Goal: Task Accomplishment & Management: Manage account settings

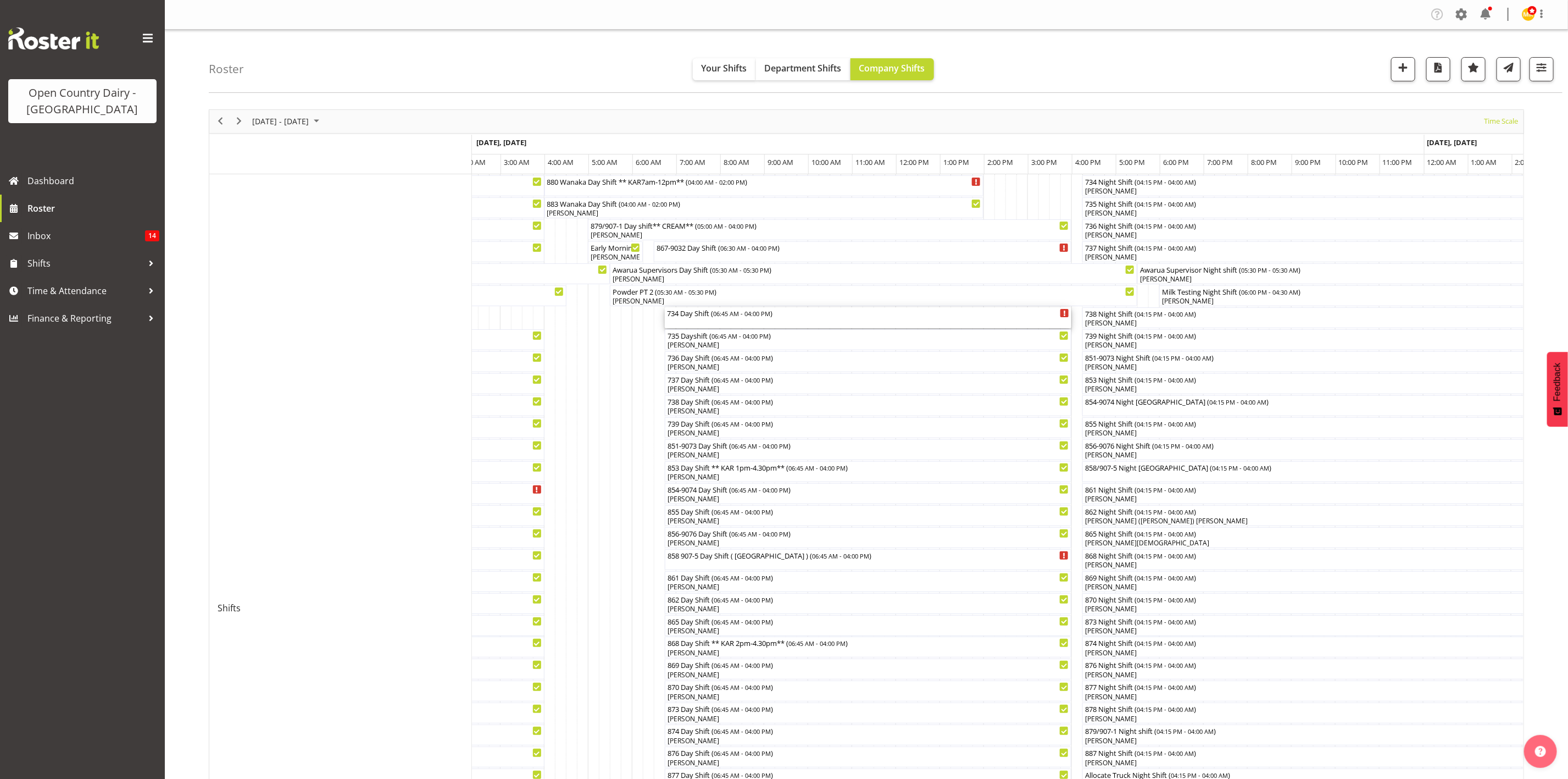
click at [781, 315] on div "734 Day Shift ( 06:45 AM - 04:00 PM )" at bounding box center [867, 313] width 402 height 11
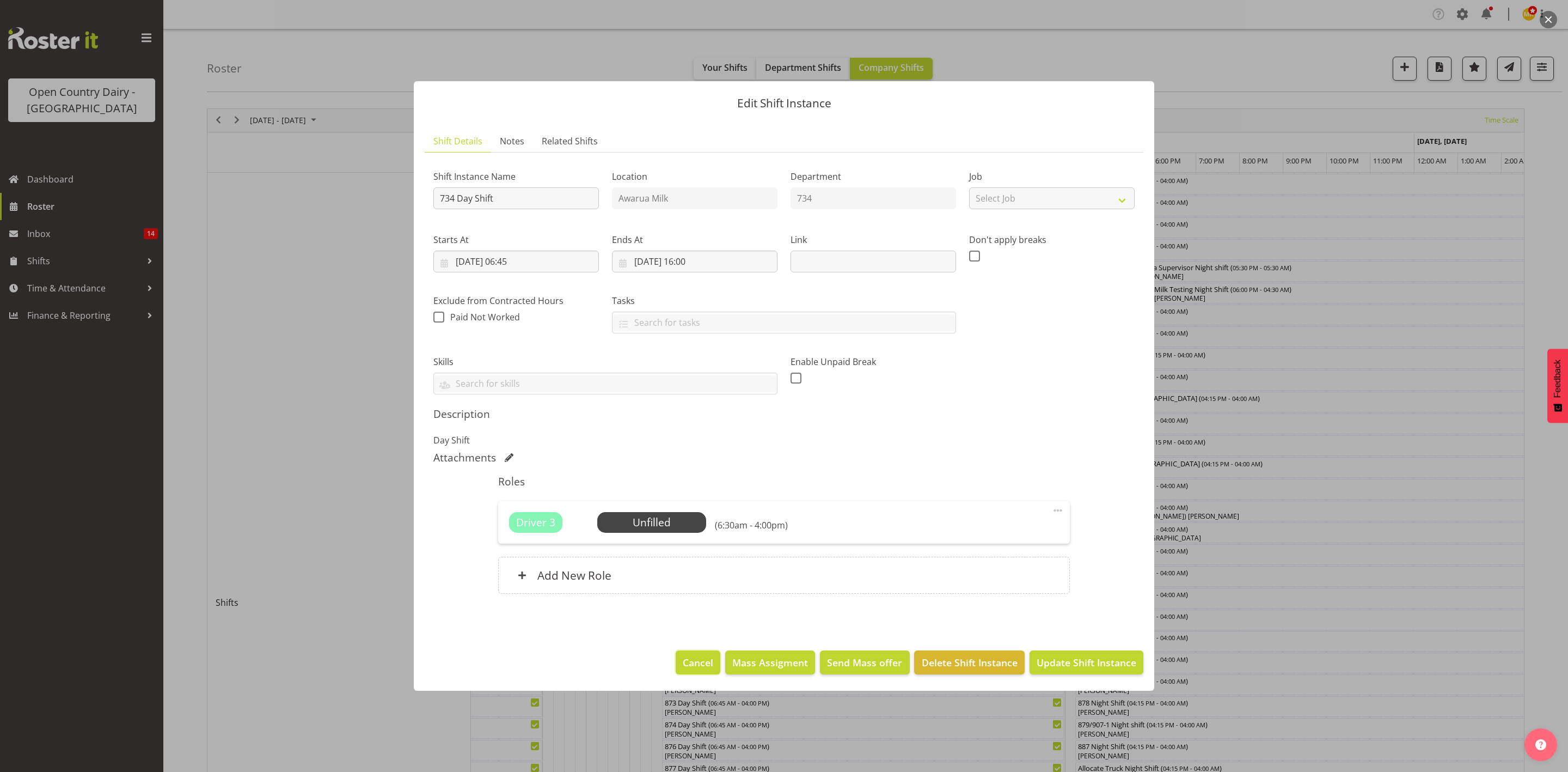
click at [685, 667] on span "Cancel" at bounding box center [697, 662] width 31 height 14
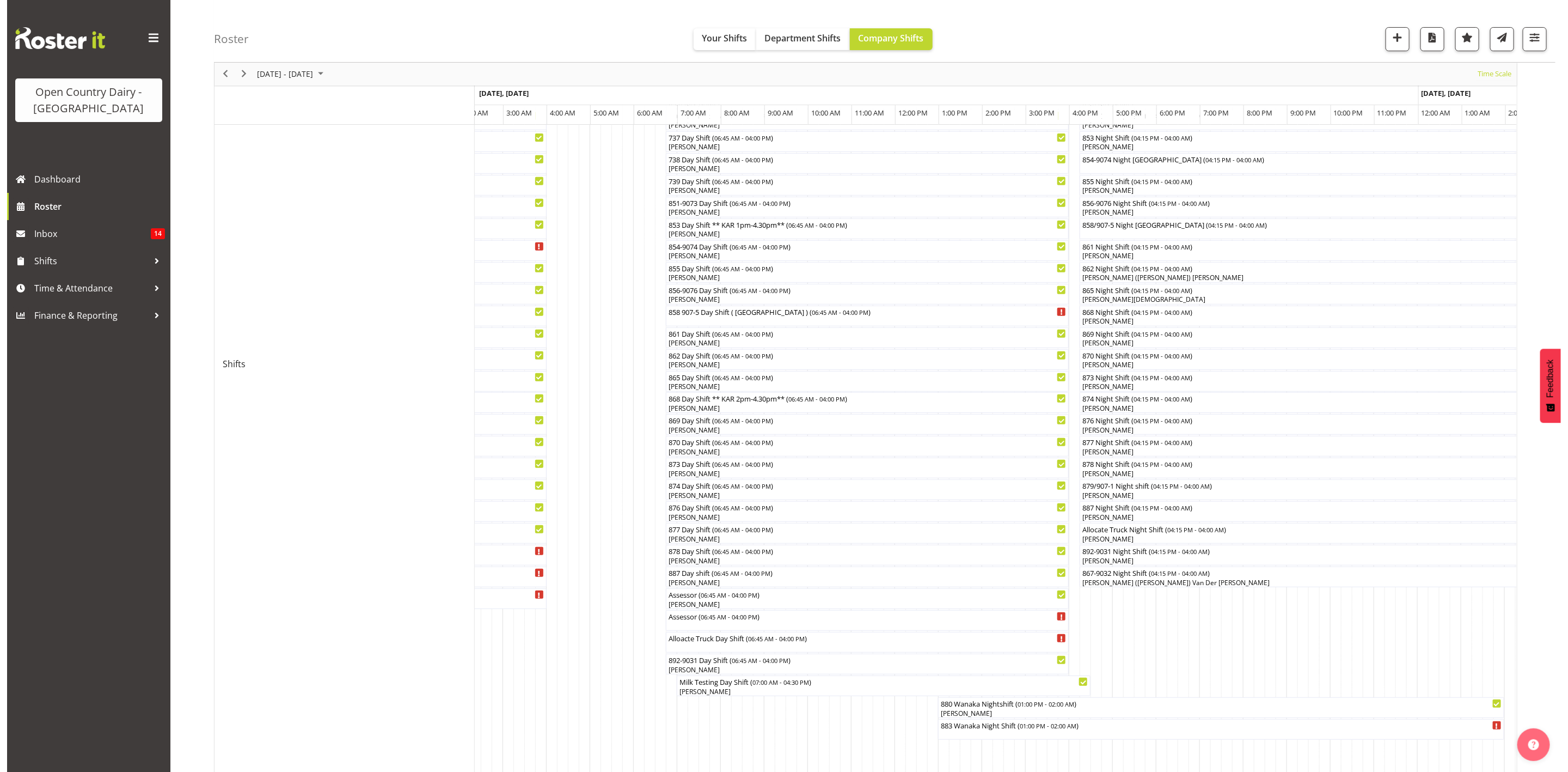
scroll to position [245, 0]
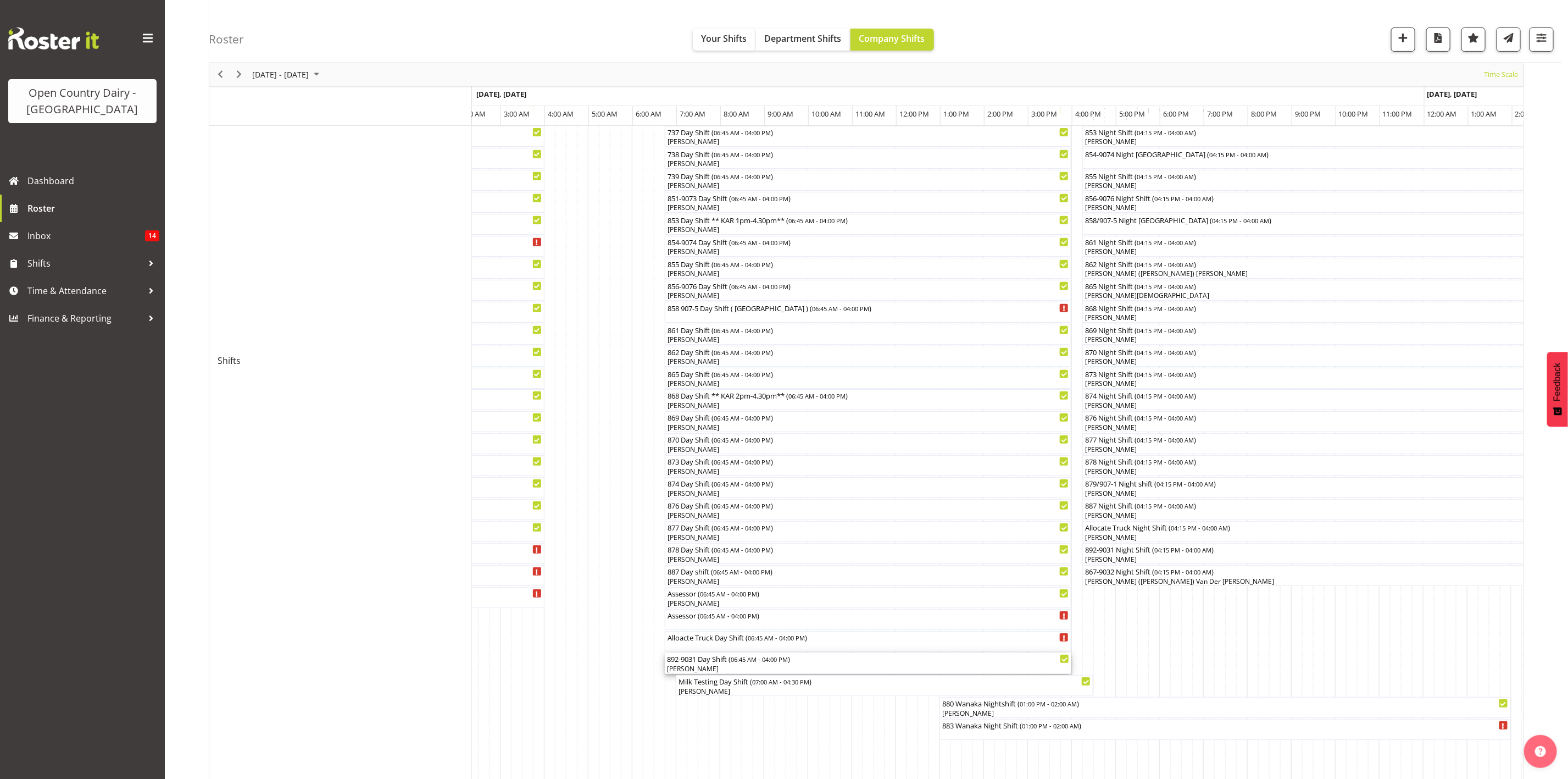
click at [755, 660] on span "06:45 AM - 04:00 PM" at bounding box center [759, 659] width 57 height 9
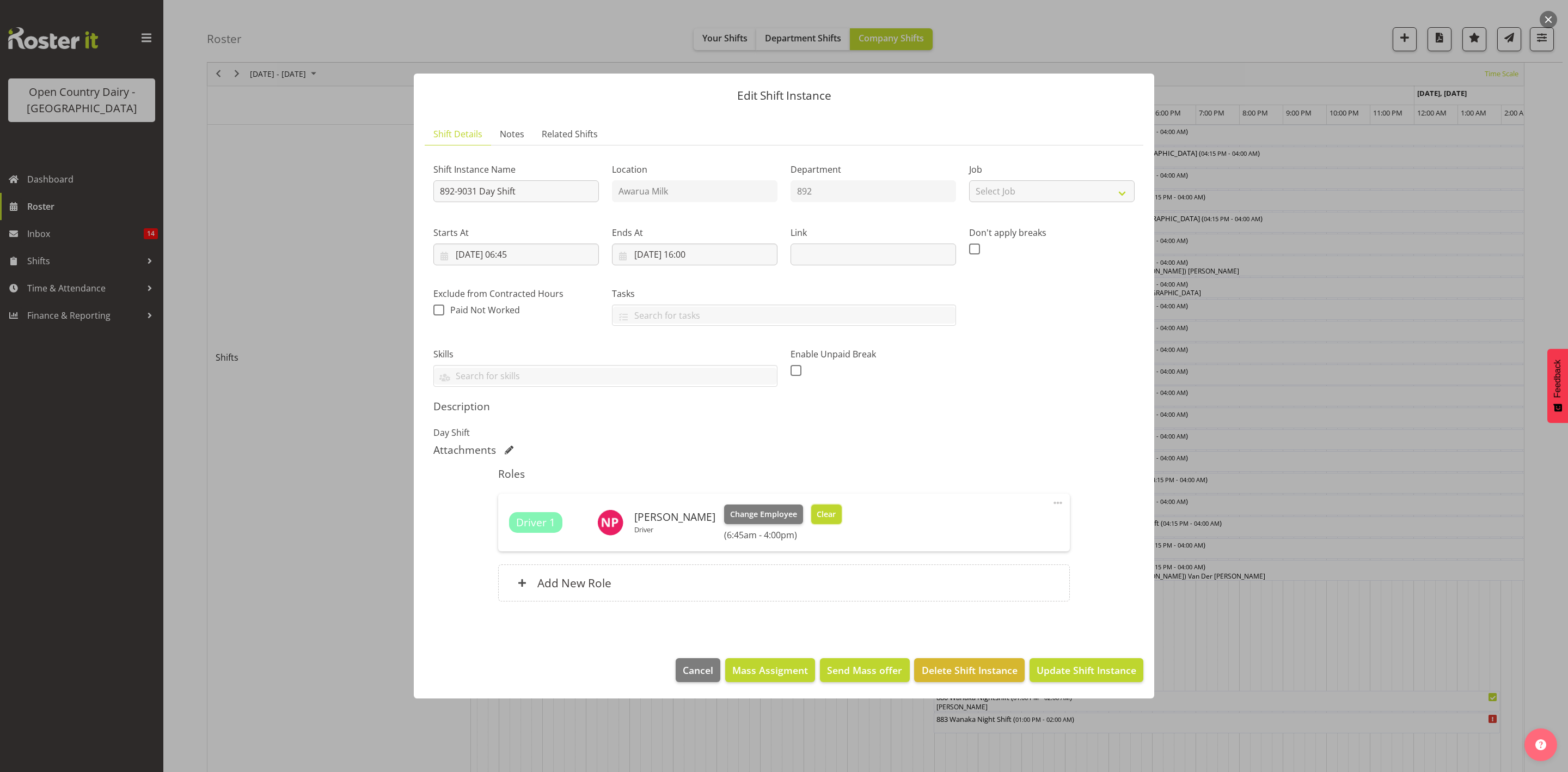
click at [822, 518] on span "Clear" at bounding box center [826, 514] width 19 height 12
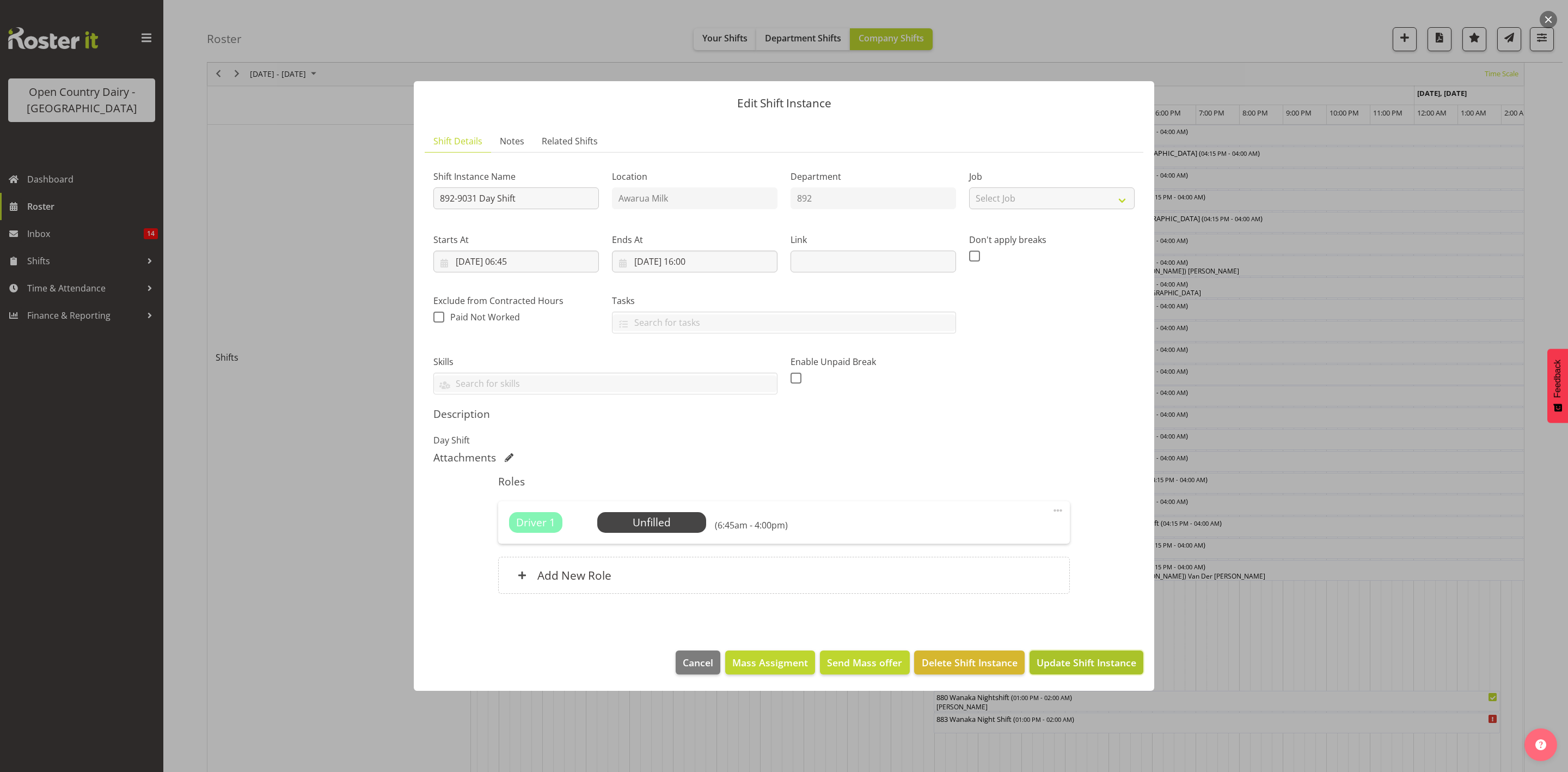
click at [1074, 658] on span "Update Shift Instance" at bounding box center [1086, 662] width 100 height 14
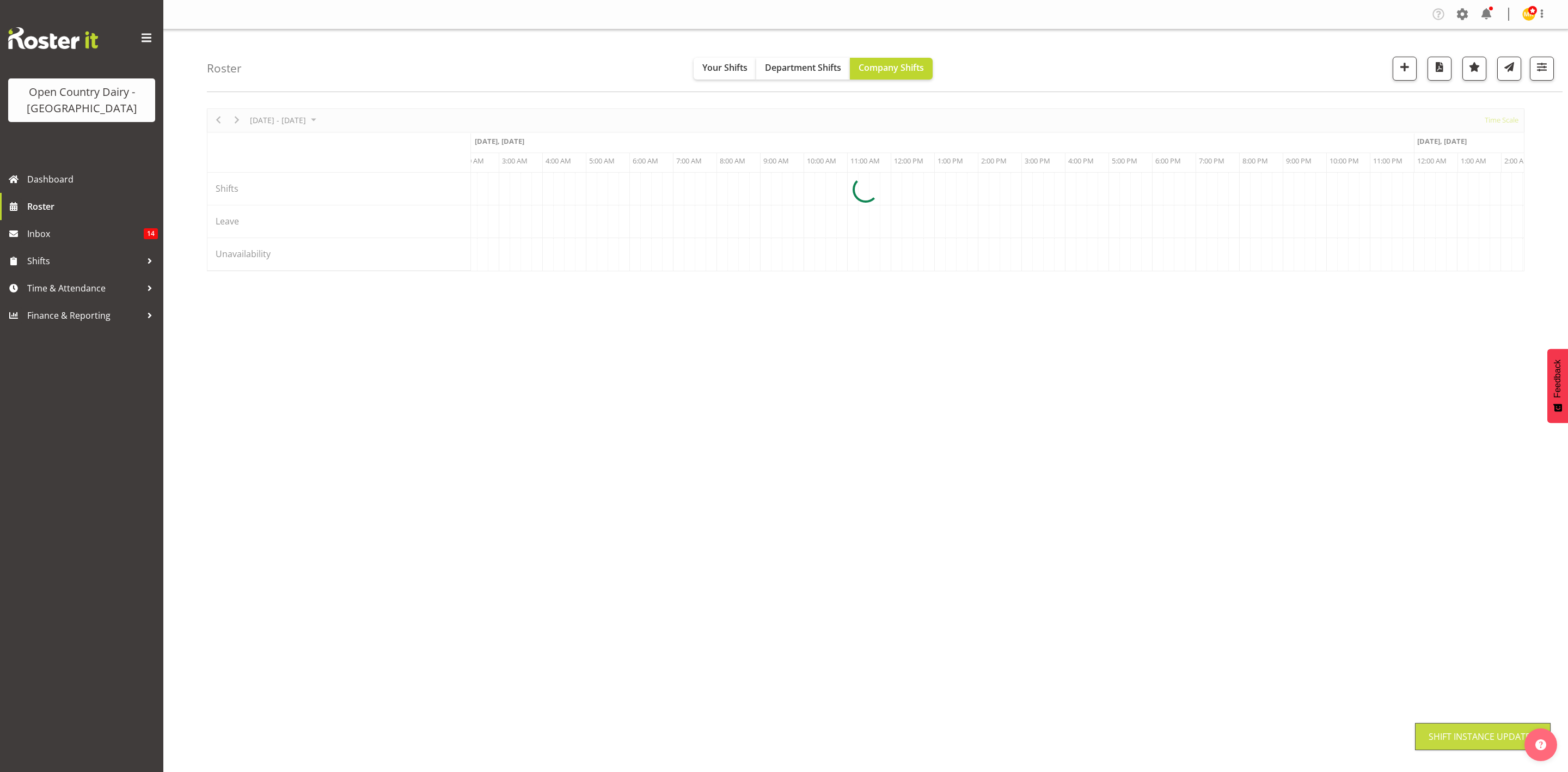
scroll to position [0, 0]
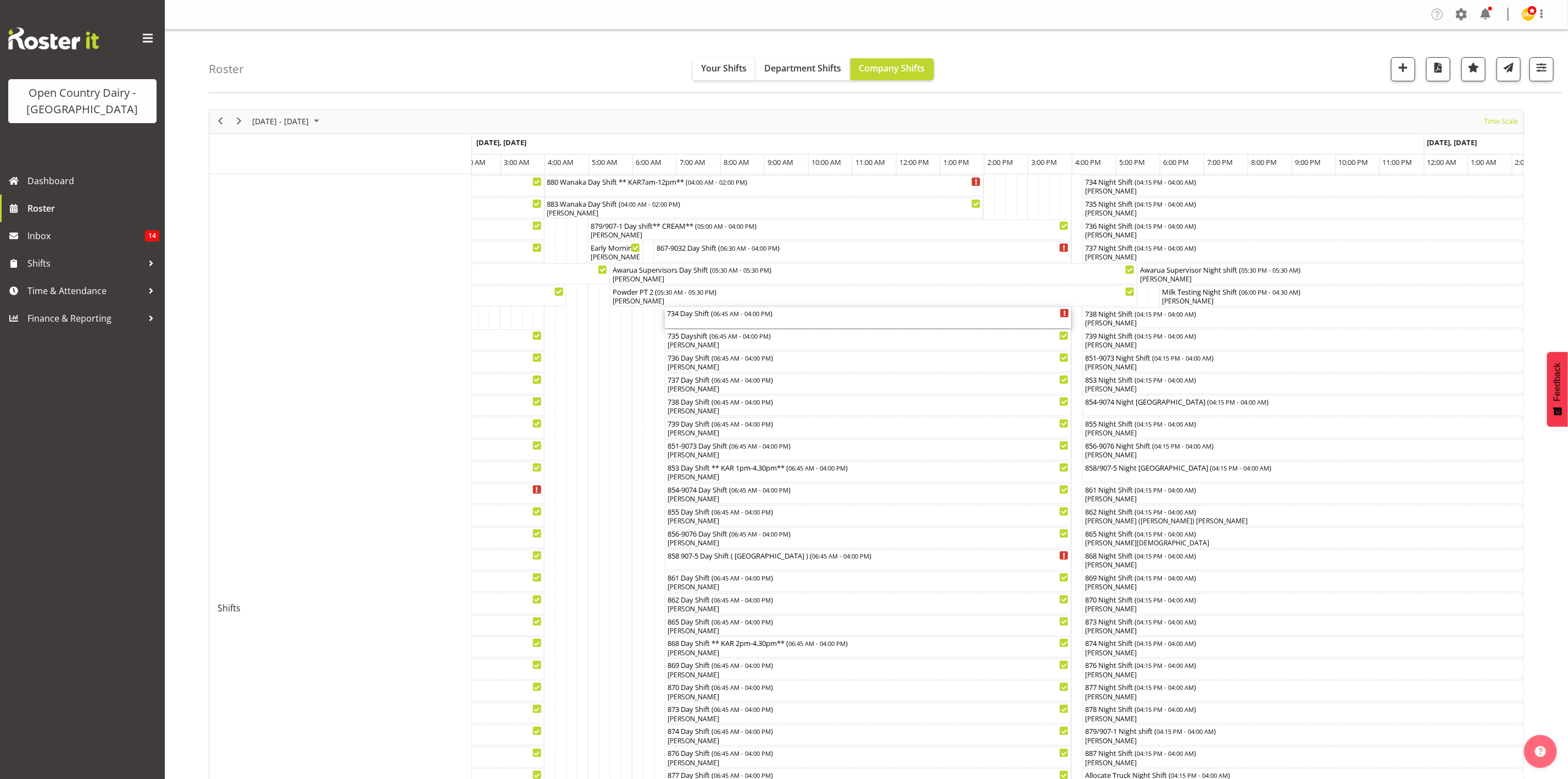
click at [711, 315] on div "734 Day Shift ( 06:45 AM - 04:00 PM )" at bounding box center [867, 313] width 402 height 11
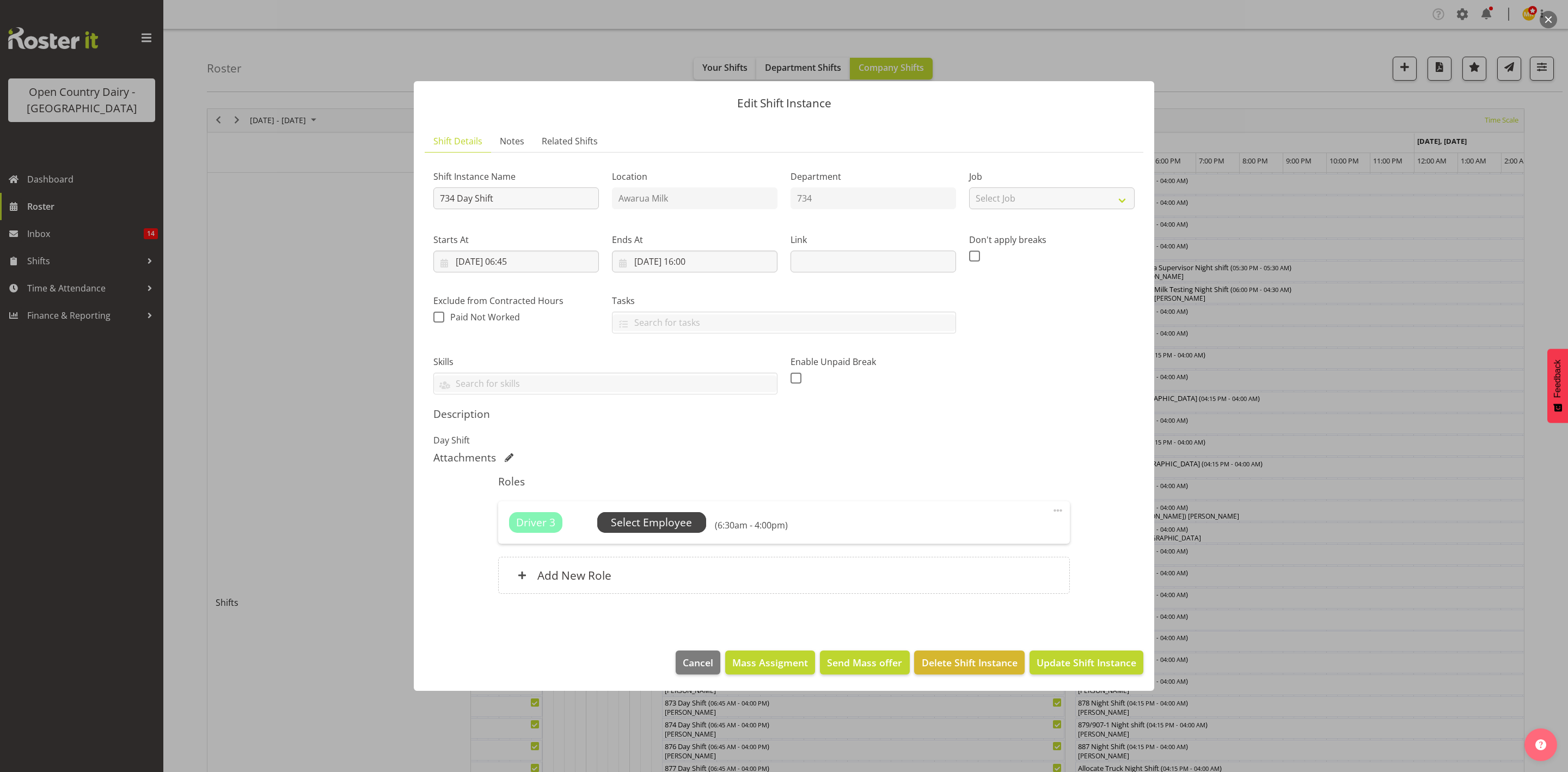
click at [645, 522] on span "Select Employee" at bounding box center [652, 523] width 81 height 16
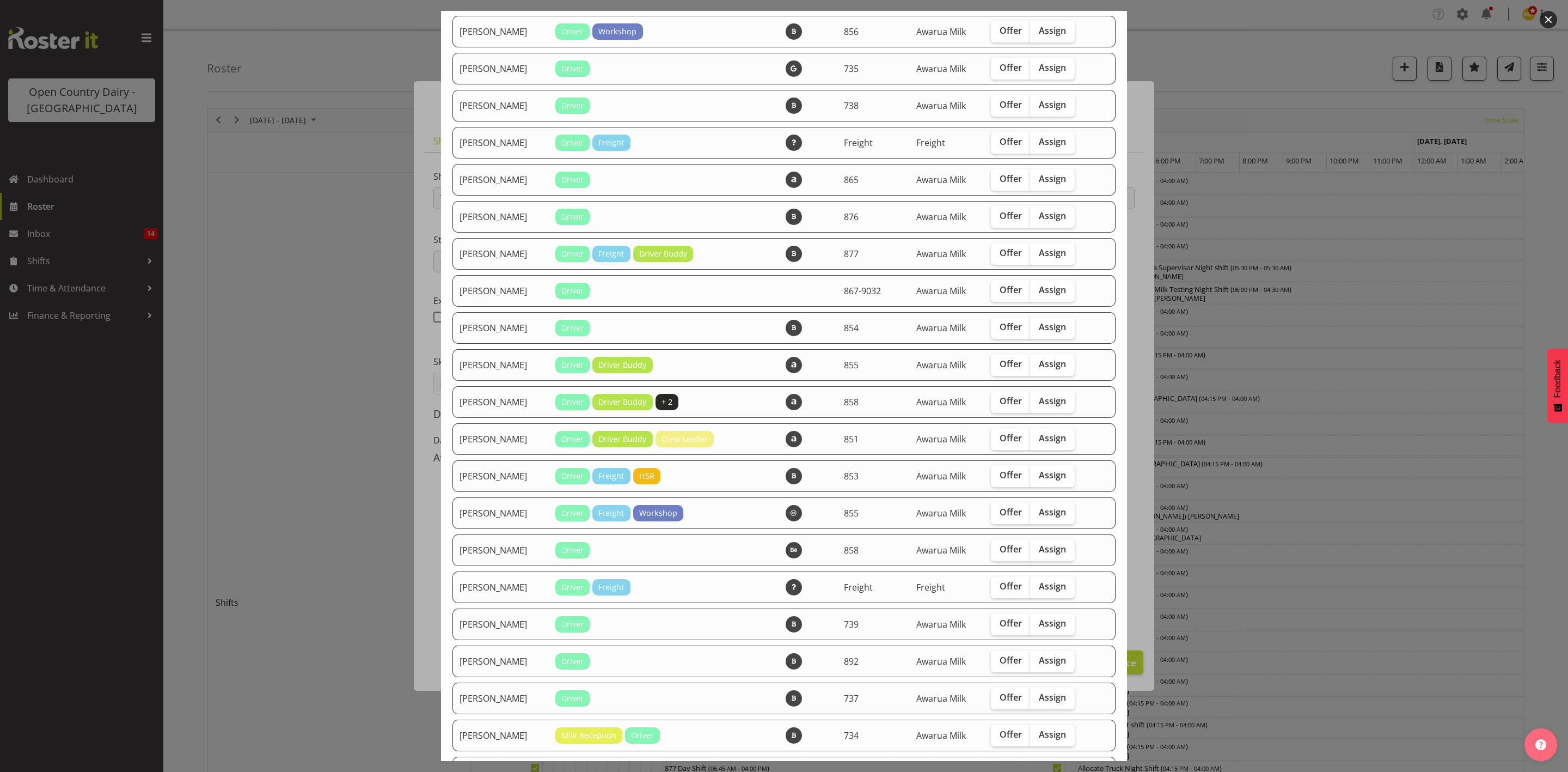
scroll to position [408, 0]
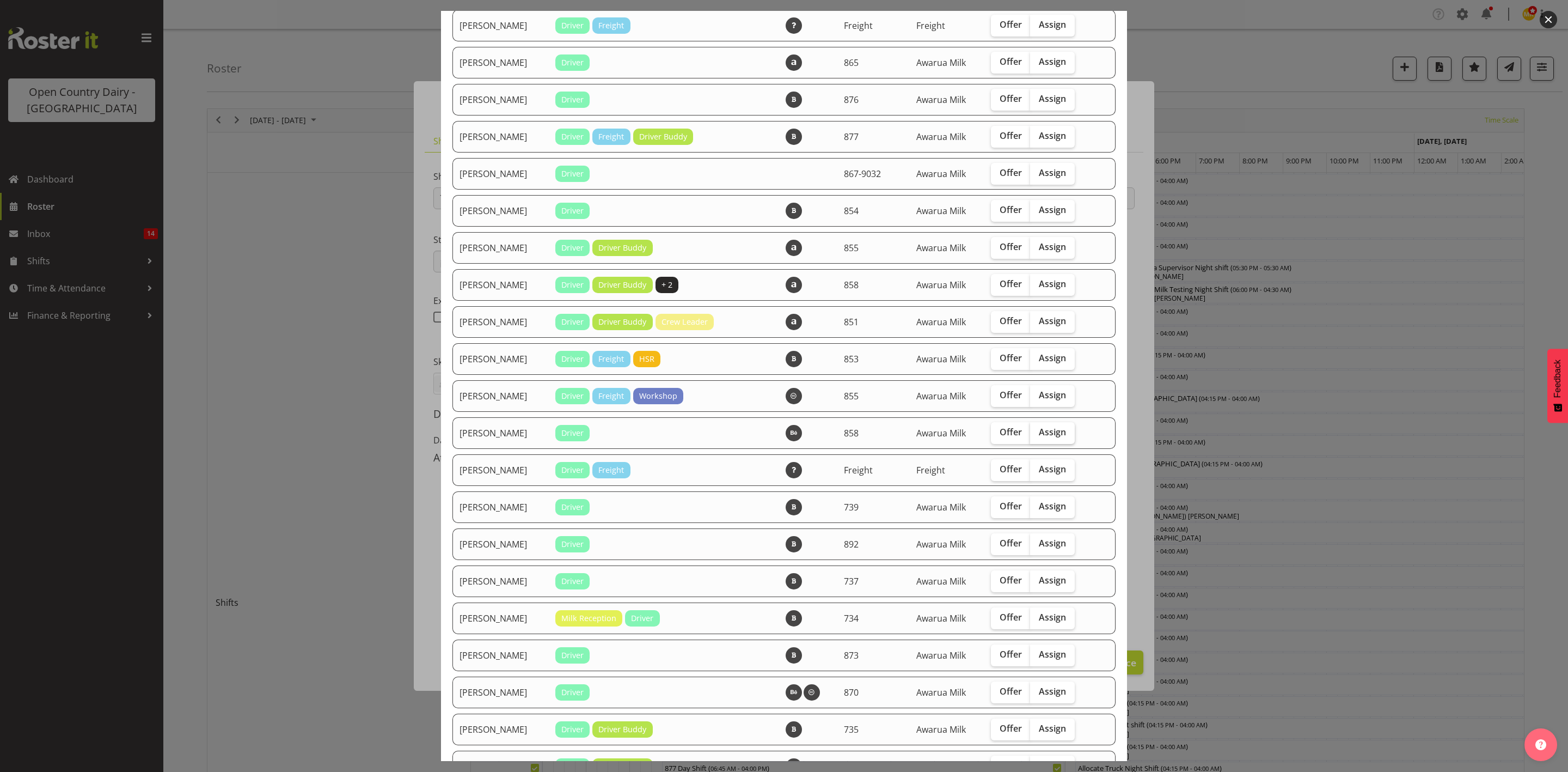
click at [1039, 435] on span "Assign" at bounding box center [1052, 432] width 27 height 11
click at [1037, 435] on input "Assign" at bounding box center [1033, 432] width 7 height 7
checkbox input "true"
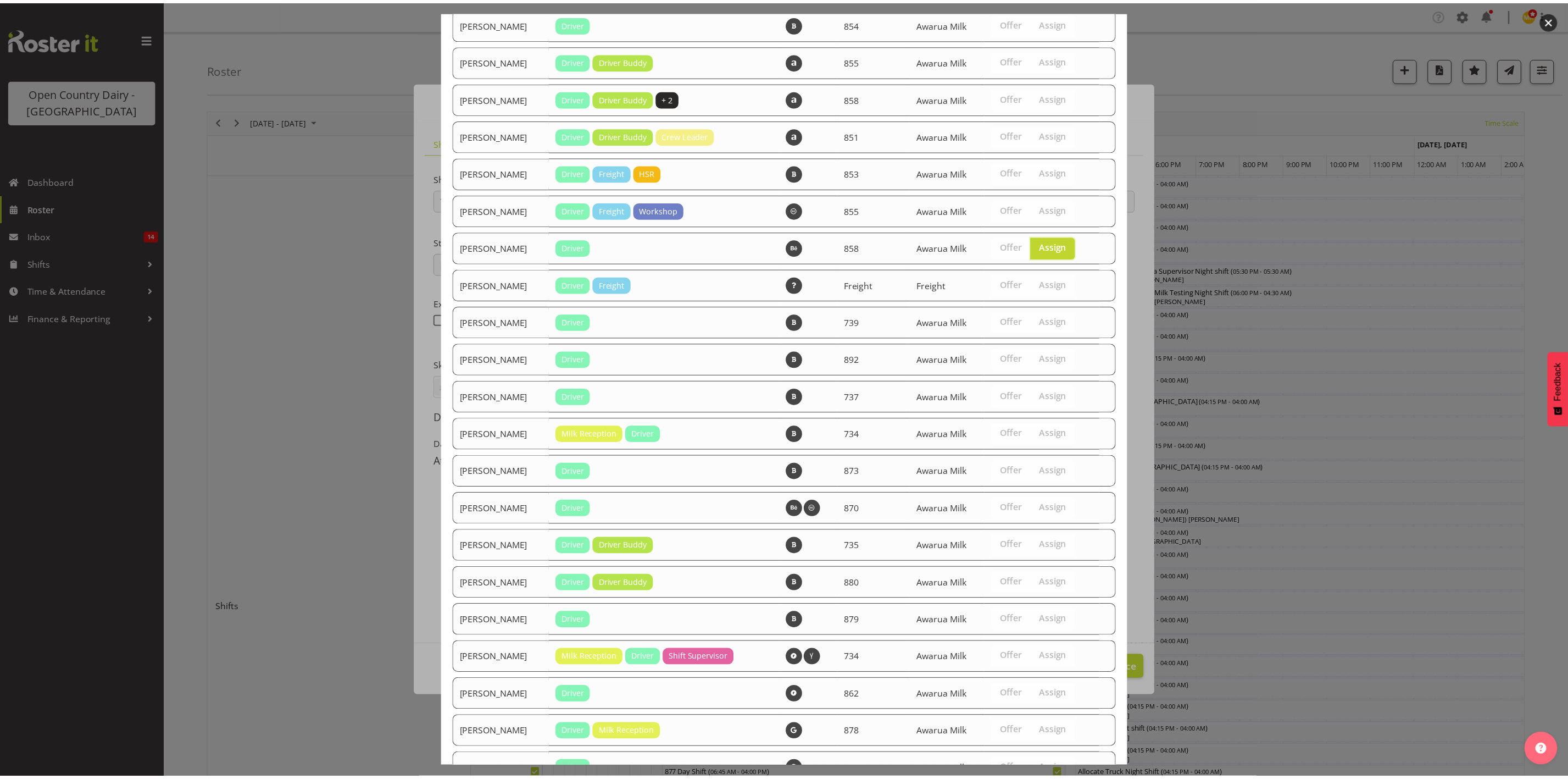
scroll to position [687, 0]
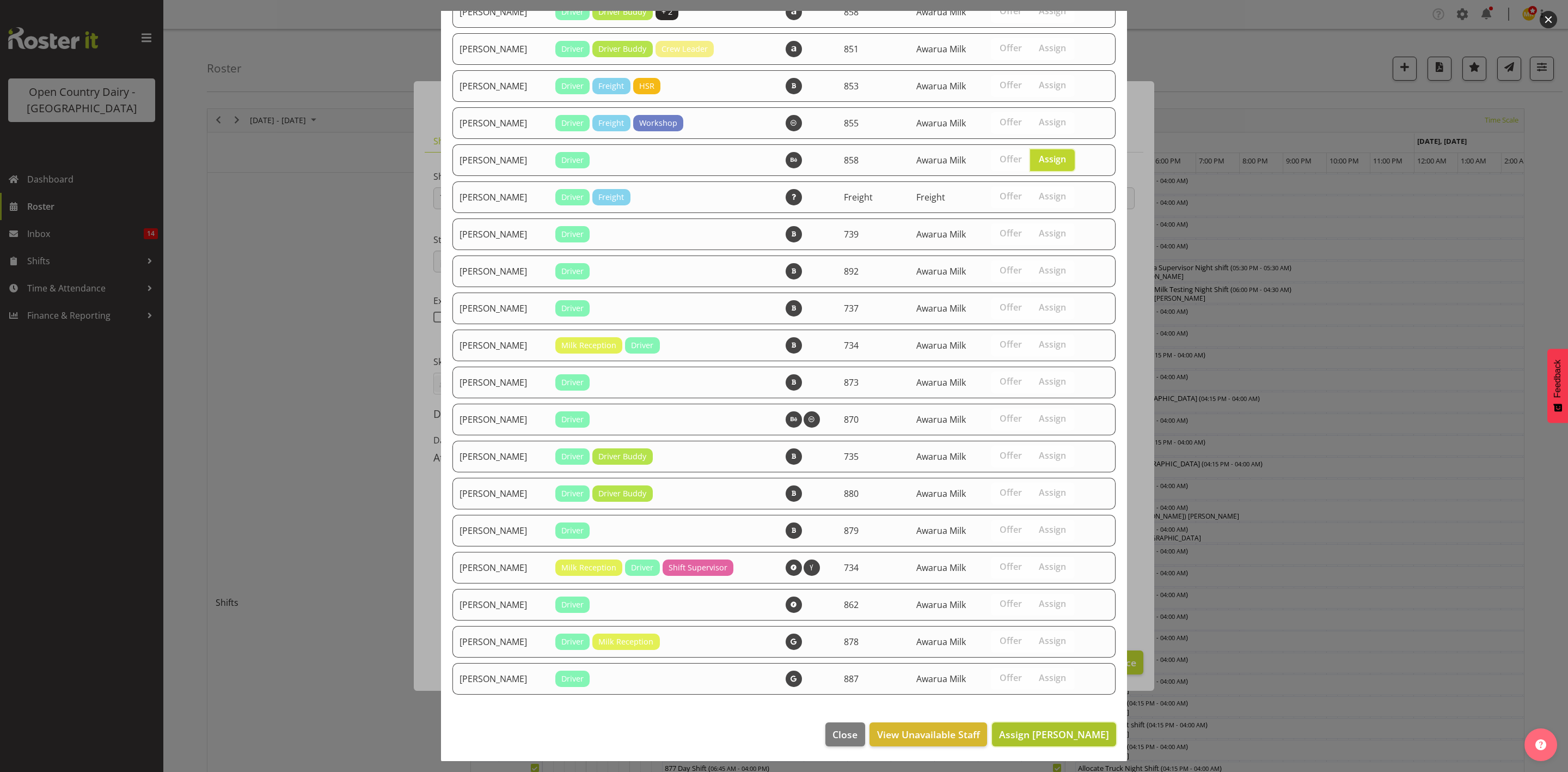
click at [1045, 740] on button "Assign [PERSON_NAME]" at bounding box center [1053, 734] width 124 height 24
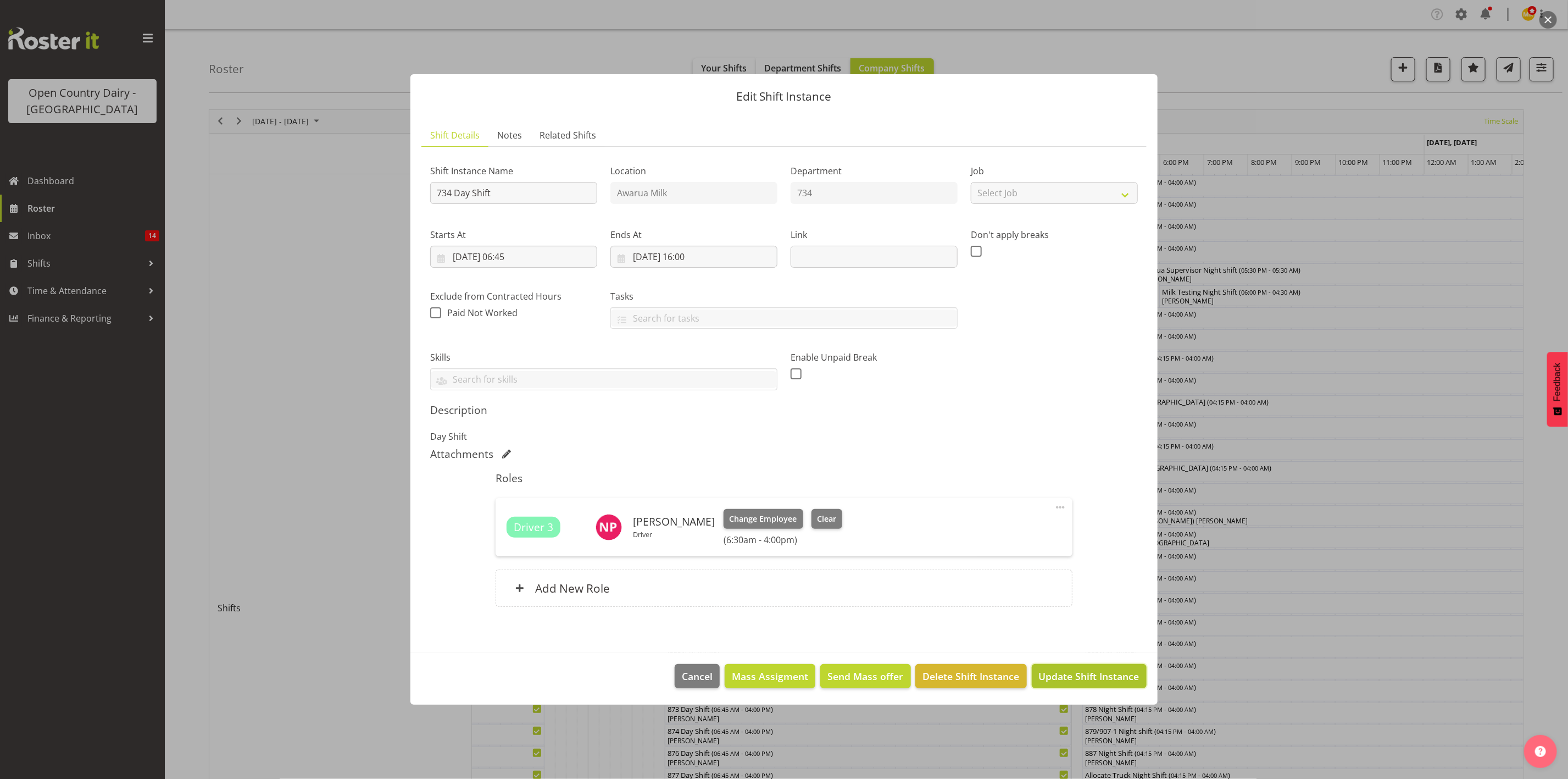
click at [1096, 681] on span "Update Shift Instance" at bounding box center [1089, 676] width 101 height 14
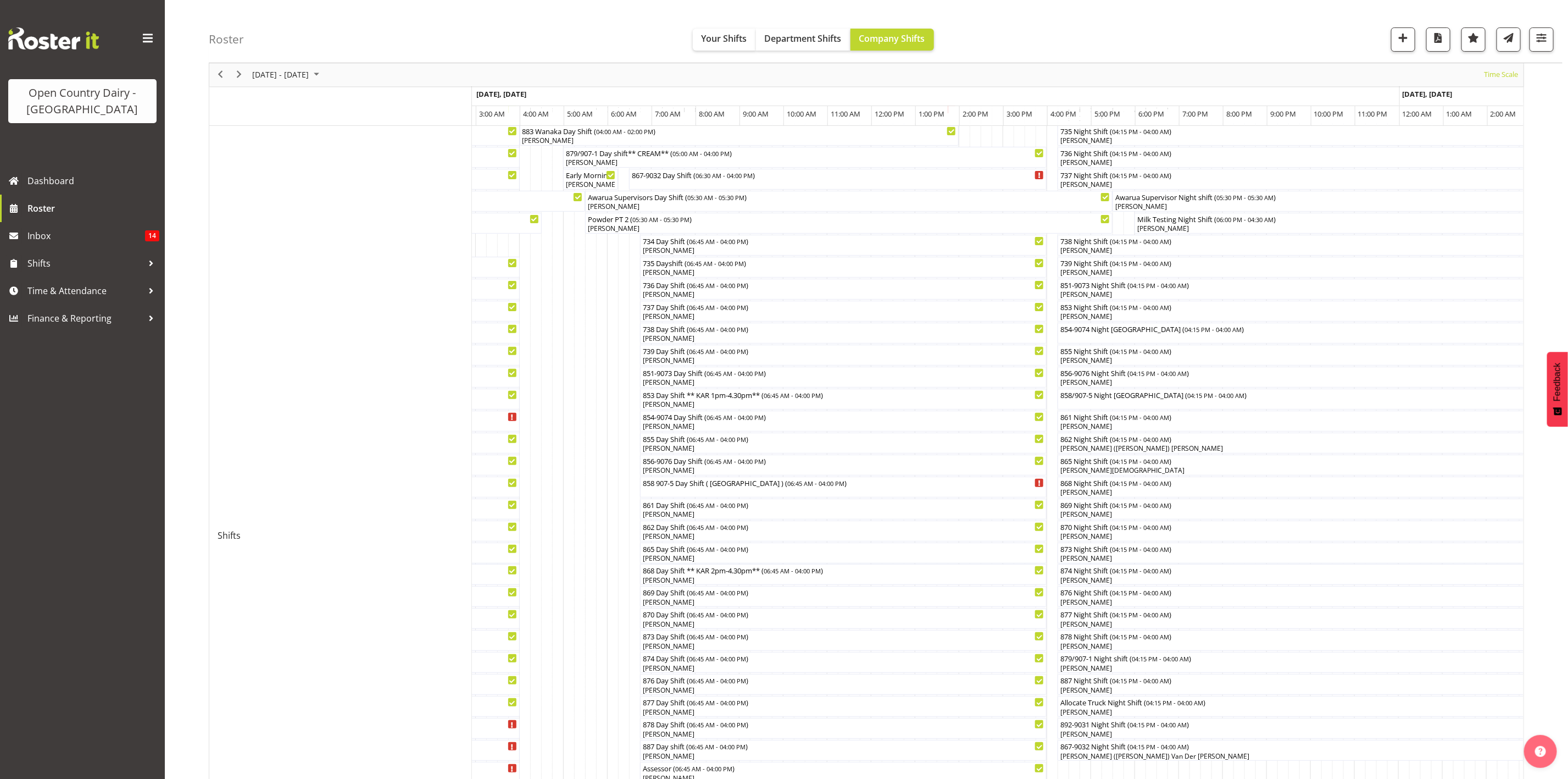
scroll to position [0, 0]
